Goal: Task Accomplishment & Management: Use online tool/utility

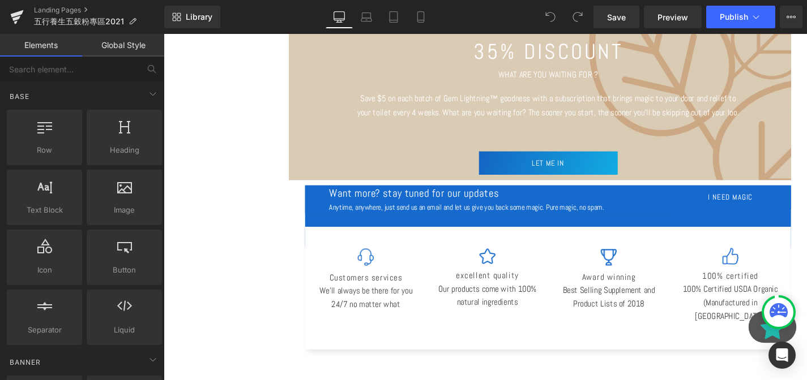
scroll to position [1333, 0]
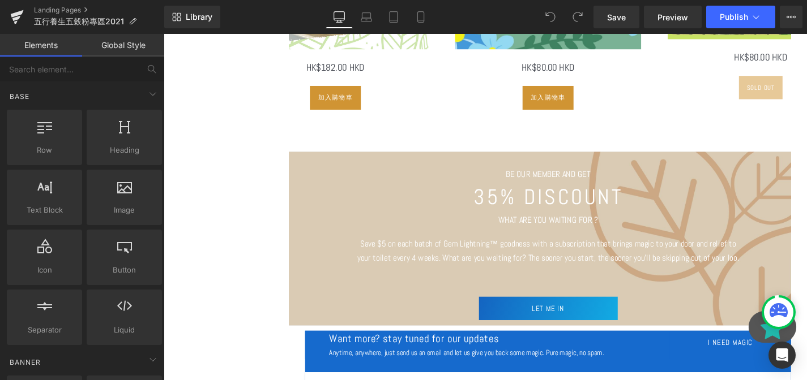
click at [573, 219] on font "35% DISCOUNT" at bounding box center [573, 208] width 159 height 29
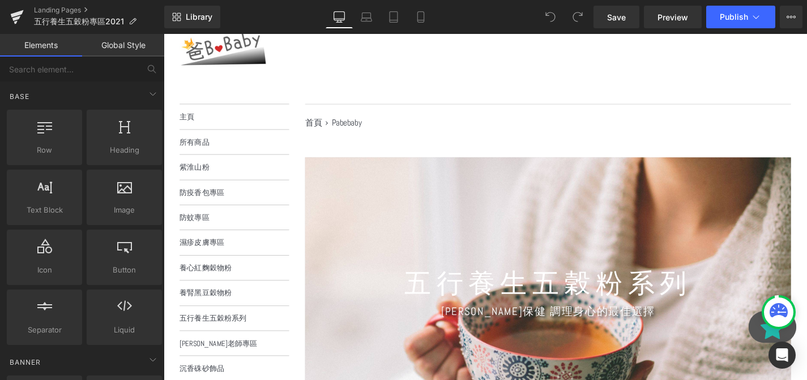
scroll to position [0, 0]
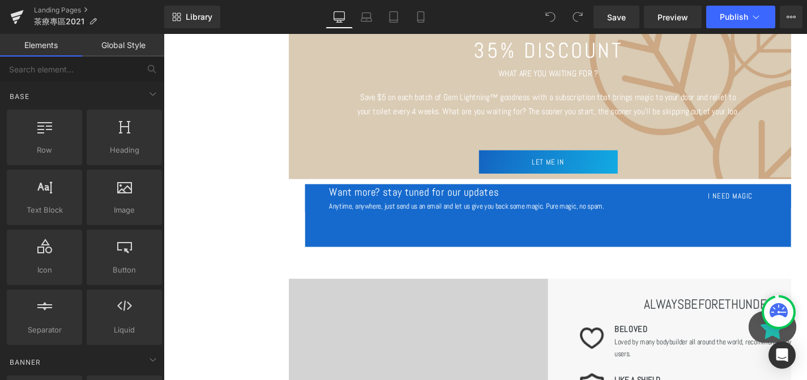
scroll to position [1624, 0]
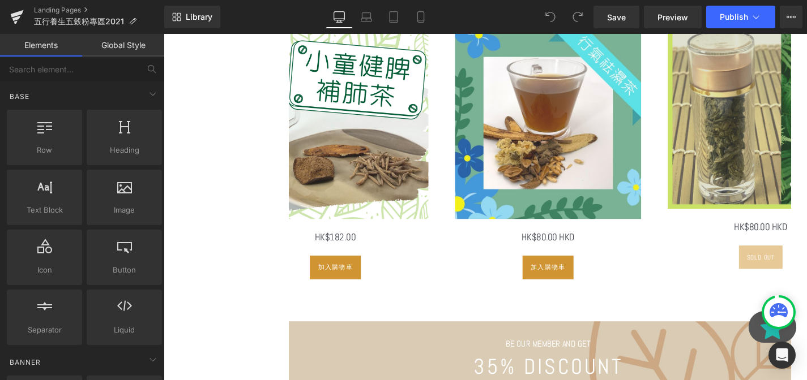
scroll to position [1149, 0]
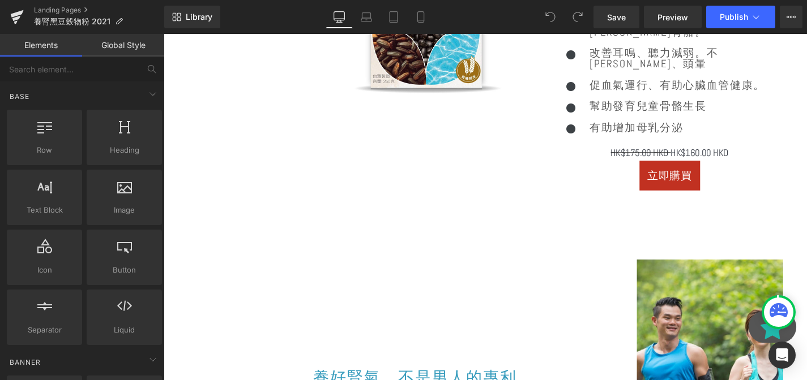
scroll to position [1563, 0]
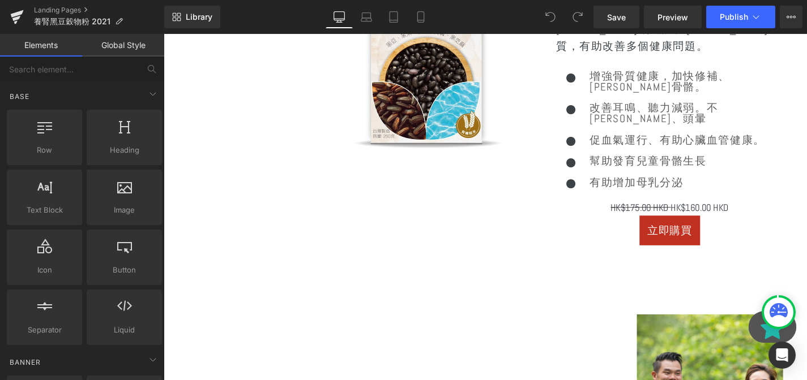
click at [592, 164] on div "Icon" at bounding box center [597, 172] width 33 height 16
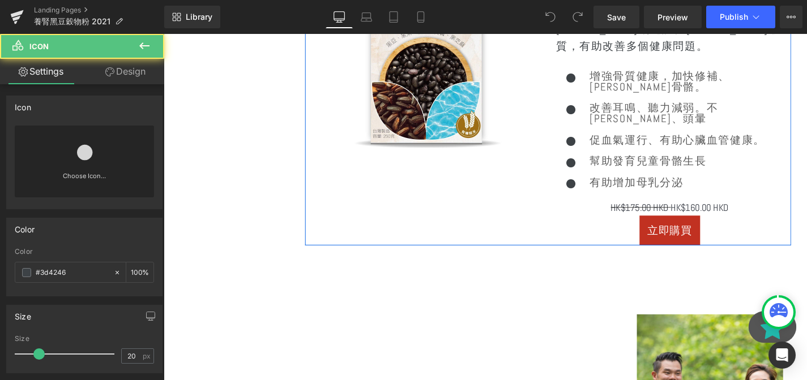
click at [483, 198] on div "Image" at bounding box center [443, 57] width 259 height 404
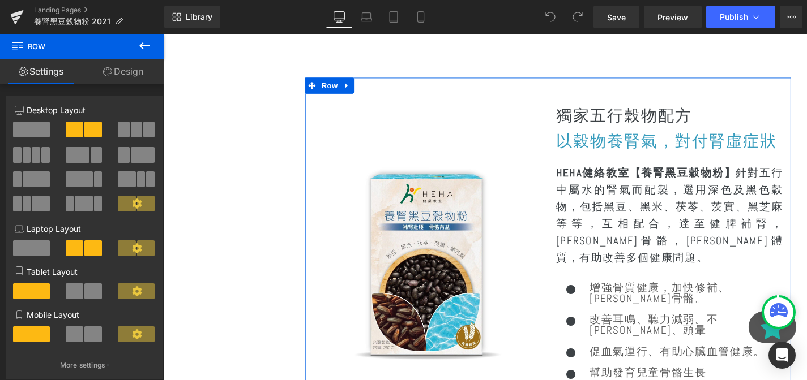
scroll to position [1315, 0]
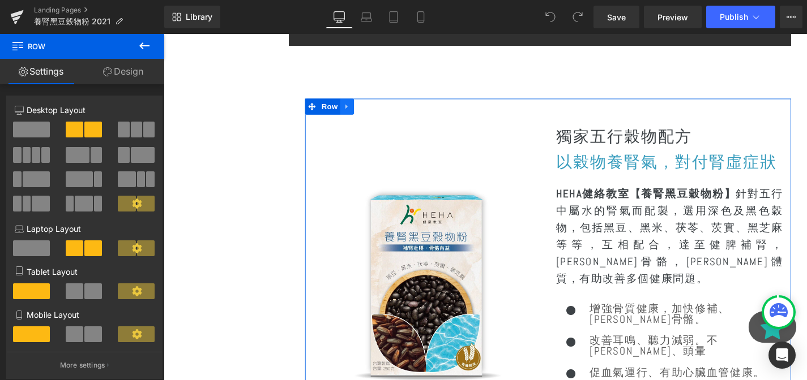
click at [355, 118] on link at bounding box center [359, 111] width 15 height 17
click at [374, 115] on icon at bounding box center [374, 112] width 8 height 8
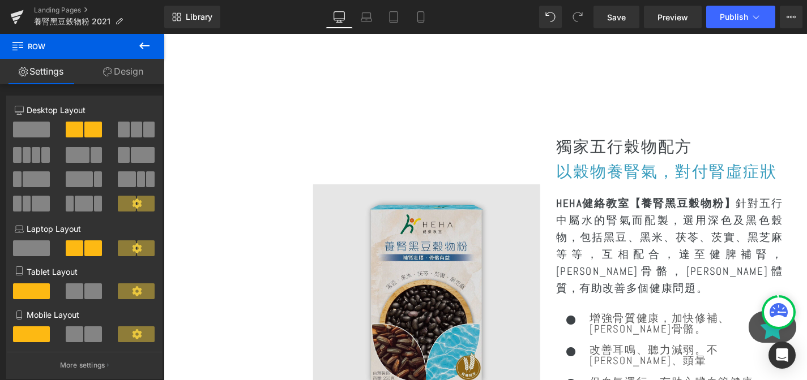
scroll to position [1827, 0]
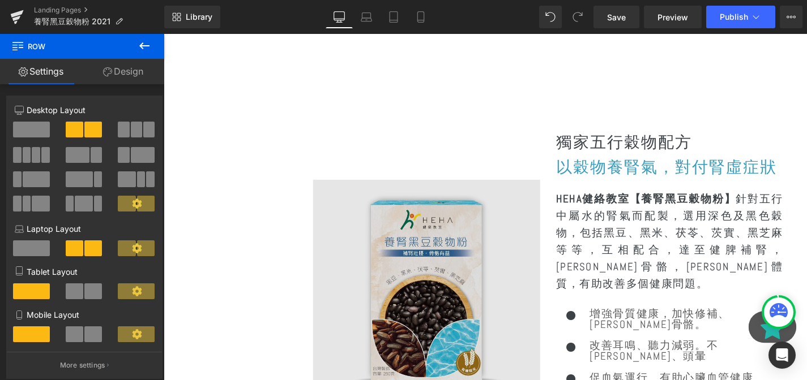
click at [469, 190] on img at bounding box center [444, 311] width 242 height 242
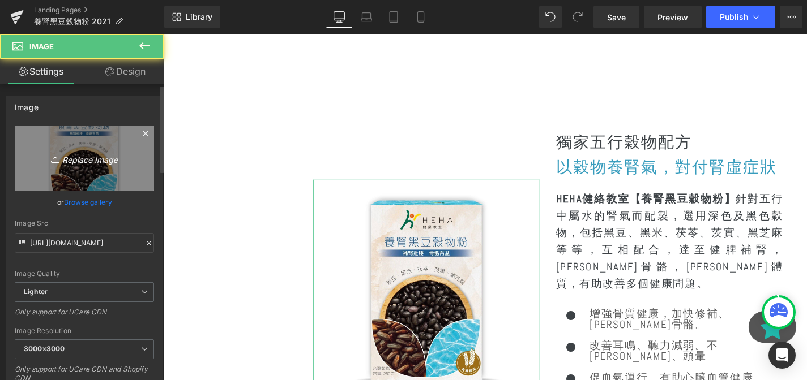
click at [59, 154] on icon "Replace Image" at bounding box center [84, 158] width 91 height 14
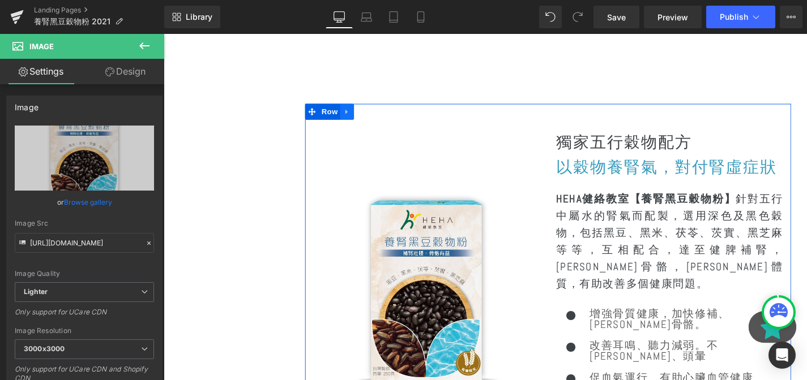
click at [361, 113] on icon at bounding box center [359, 117] width 8 height 8
click at [385, 113] on icon at bounding box center [388, 117] width 8 height 8
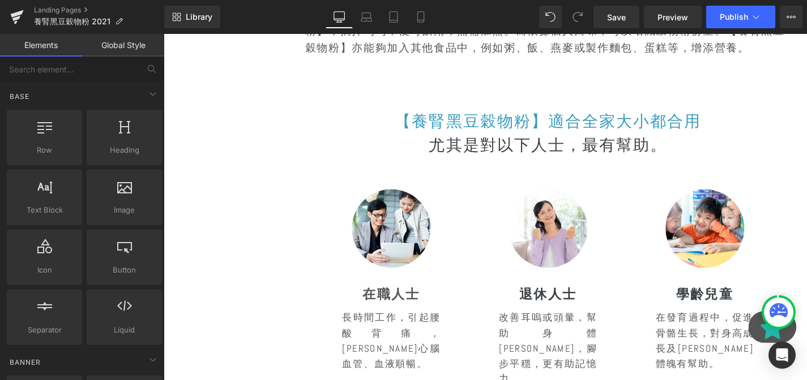
scroll to position [2637, 0]
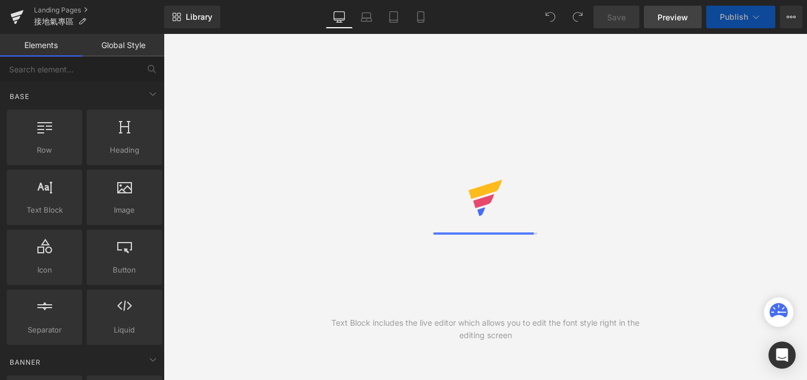
click at [669, 28] on link "Preview" at bounding box center [673, 17] width 58 height 23
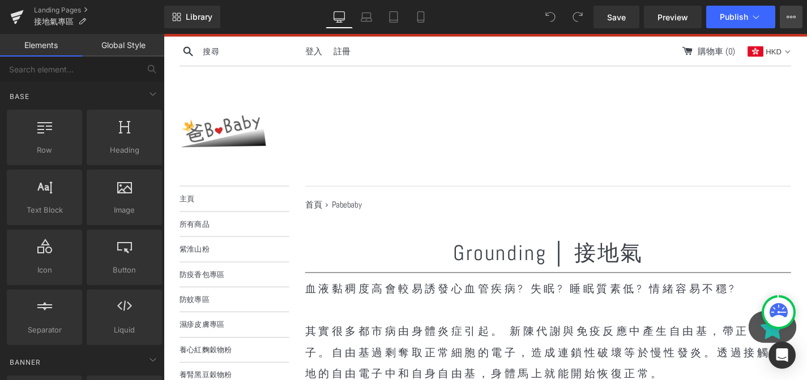
click at [787, 11] on button "View Live Page View with current Template Save Template to Library Schedule Pub…" at bounding box center [790, 17] width 23 height 23
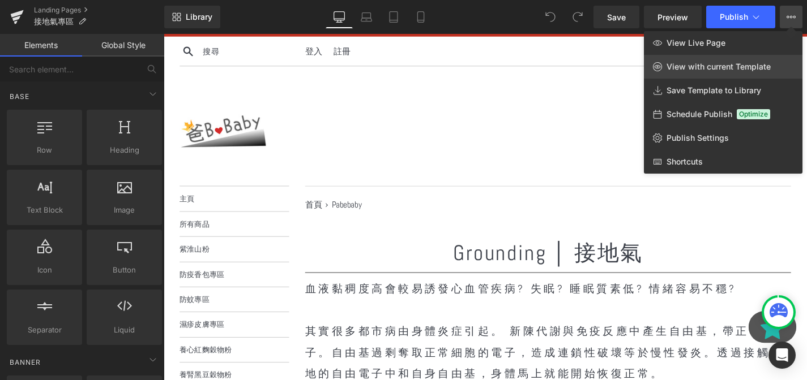
click at [761, 70] on span "View with current Template" at bounding box center [718, 67] width 104 height 10
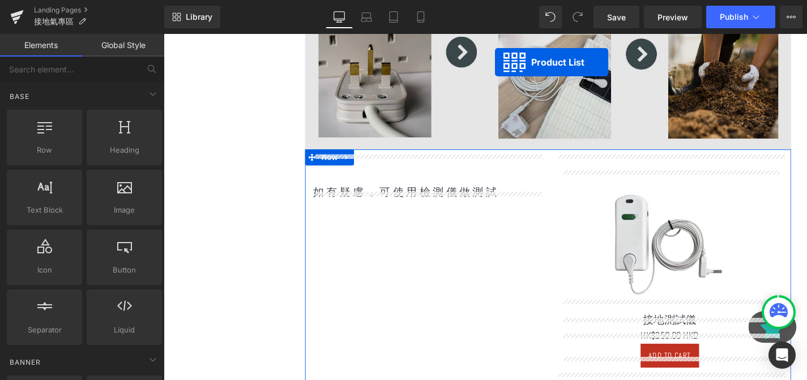
scroll to position [1359, 0]
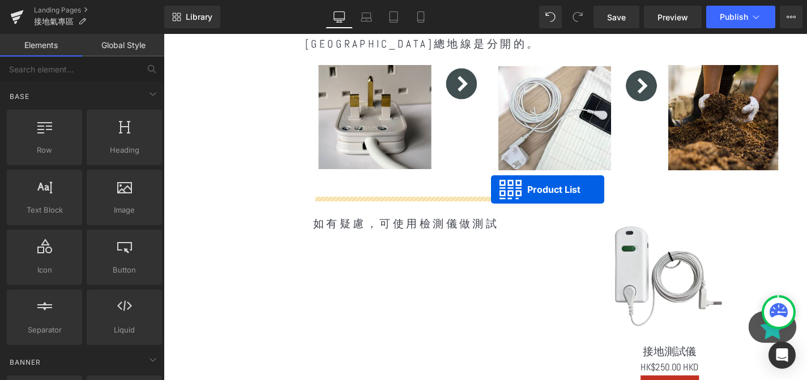
drag, startPoint x: 541, startPoint y: 156, endPoint x: 512, endPoint y: 200, distance: 52.3
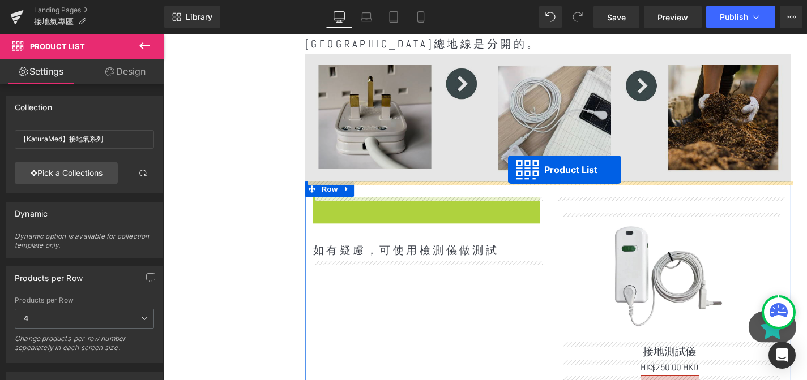
drag, startPoint x: 405, startPoint y: 219, endPoint x: 530, endPoint y: 179, distance: 131.2
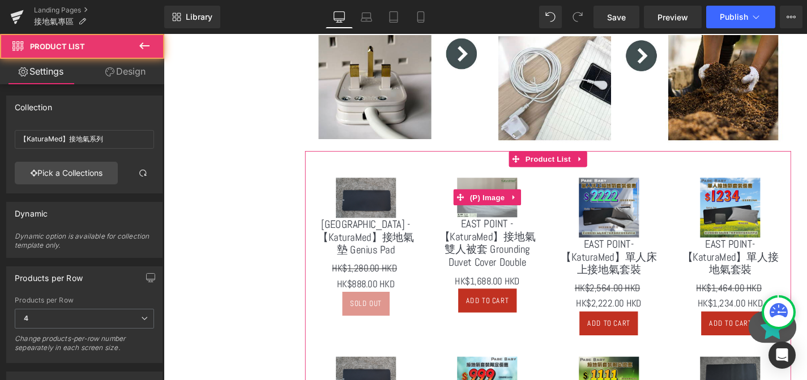
scroll to position [1470, 0]
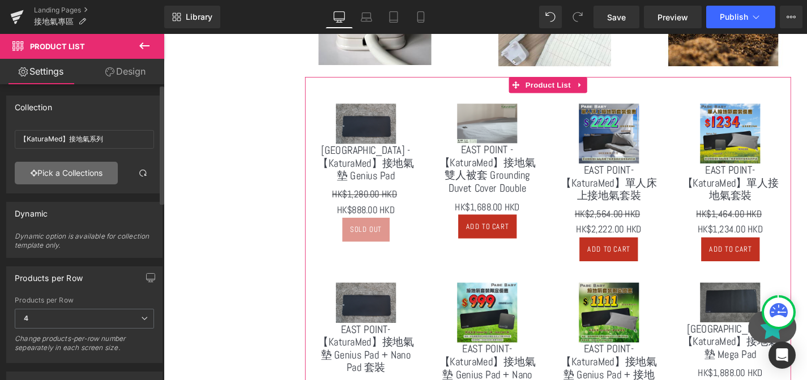
click at [85, 169] on link "Pick a Collections" at bounding box center [66, 173] width 103 height 23
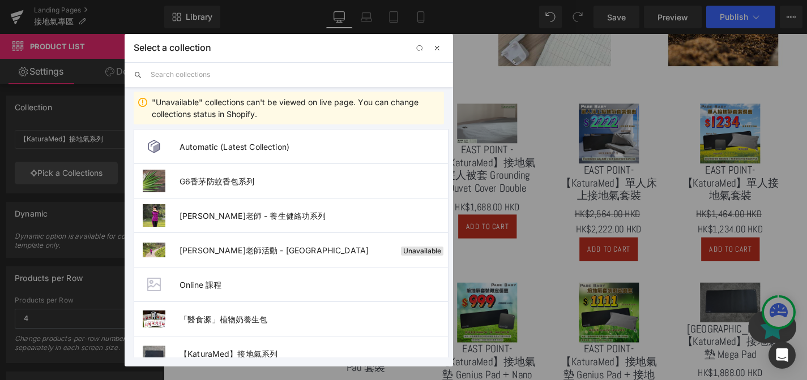
click at [432, 42] on button "button" at bounding box center [437, 48] width 14 height 14
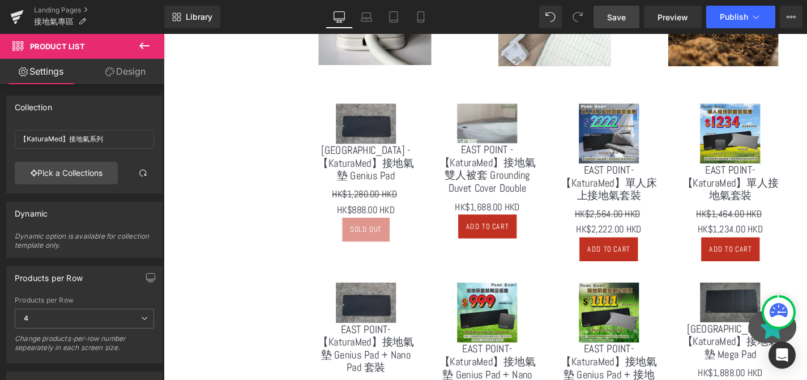
click at [618, 24] on link "Save" at bounding box center [616, 17] width 46 height 23
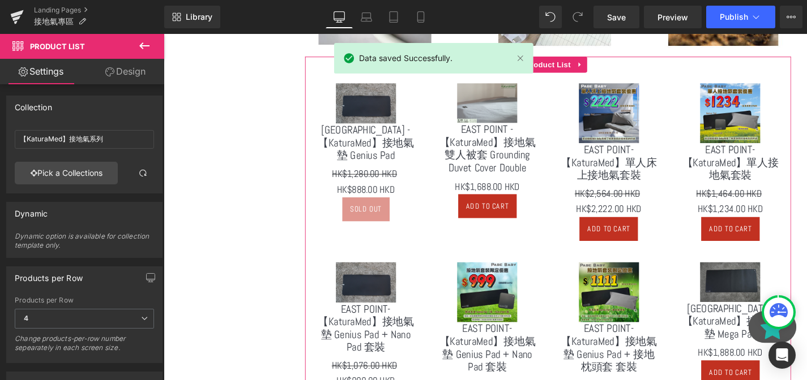
scroll to position [1517, 0]
